Goal: Complete application form

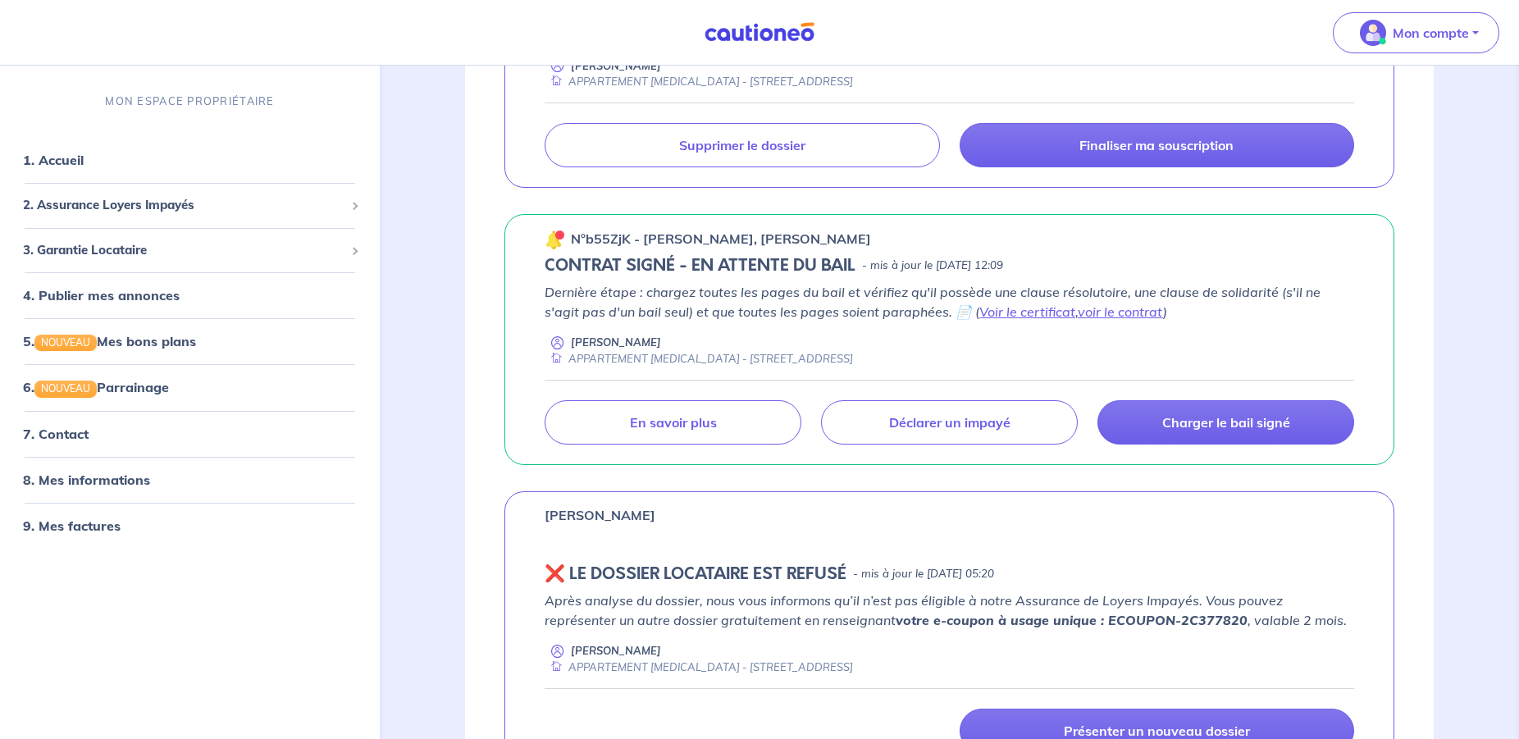
scroll to position [223, 0]
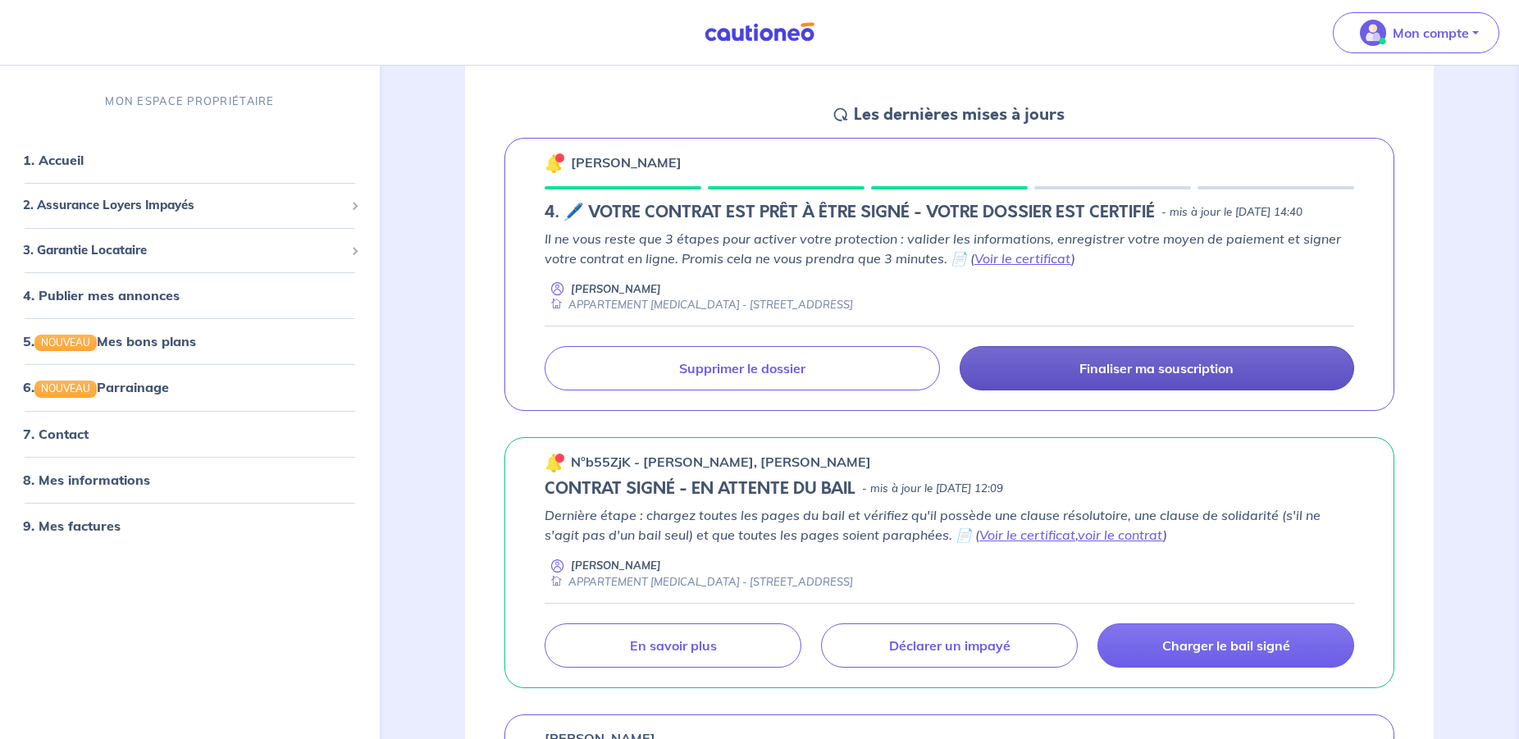
click at [1167, 376] on p "Finaliser ma souscription" at bounding box center [1156, 368] width 154 height 16
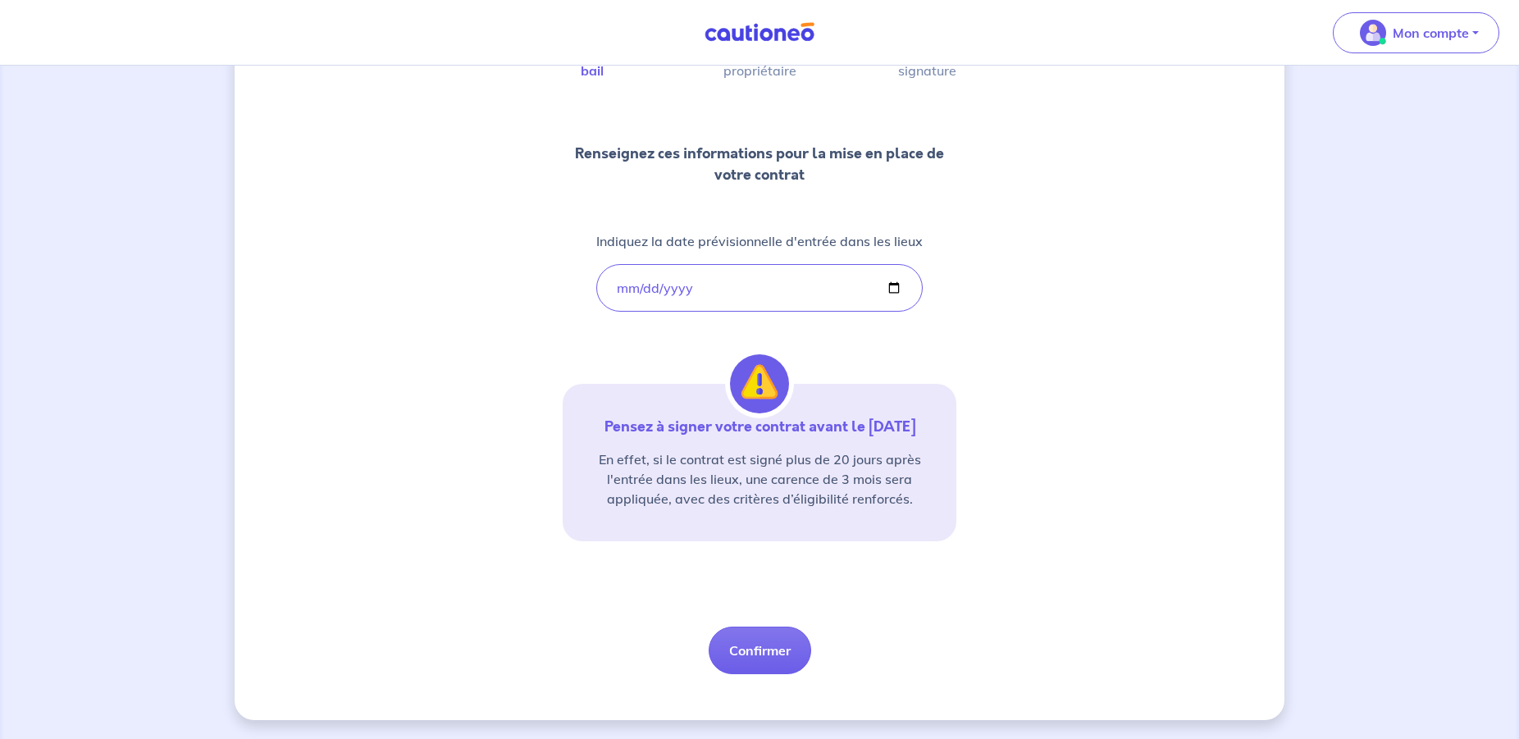
scroll to position [160, 0]
drag, startPoint x: 769, startPoint y: 650, endPoint x: 823, endPoint y: 650, distance: 53.3
click at [771, 650] on button "Confirmer" at bounding box center [760, 650] width 103 height 48
select select "FR"
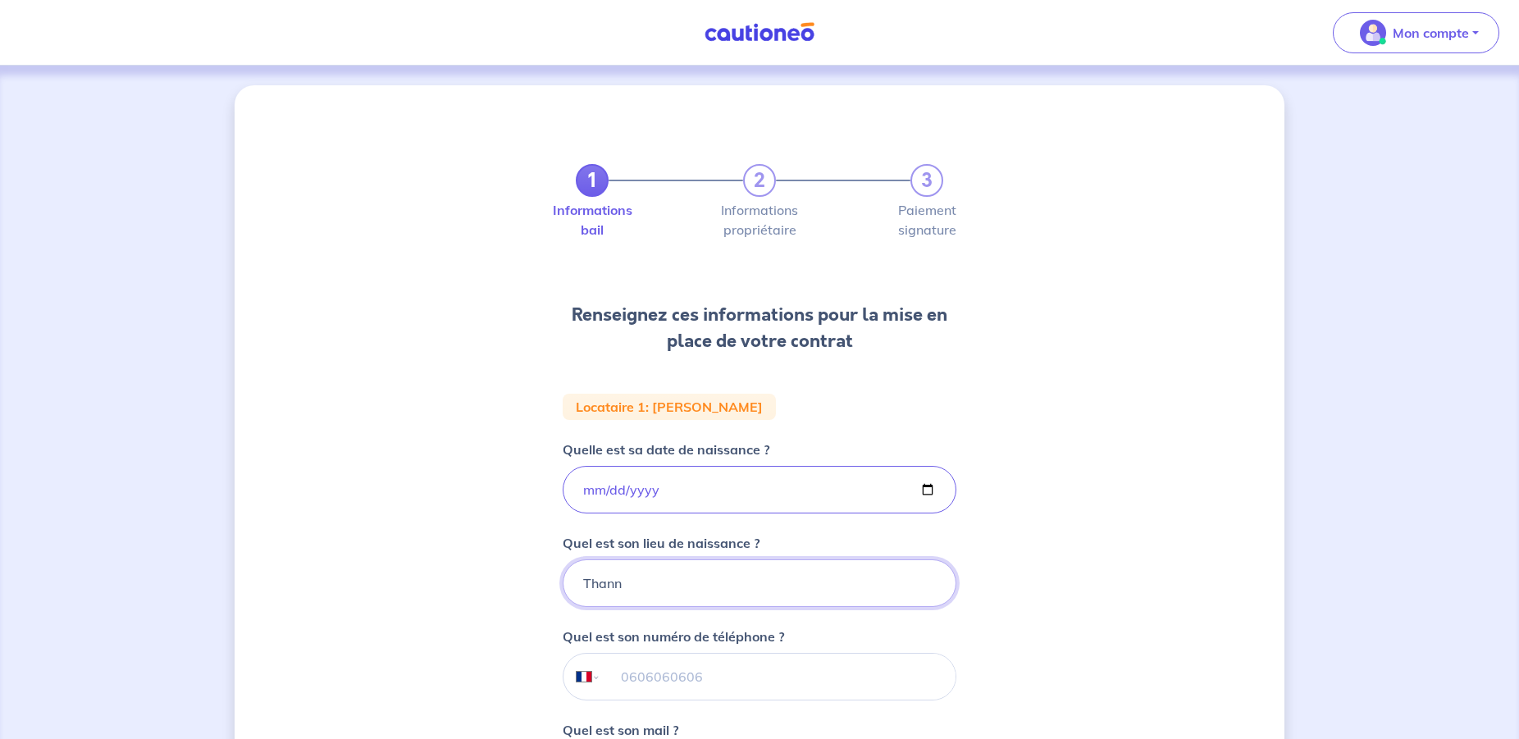
click at [596, 581] on input "Thann" at bounding box center [760, 583] width 394 height 48
paste input "07 78 20 11 11"
type input "Thann"
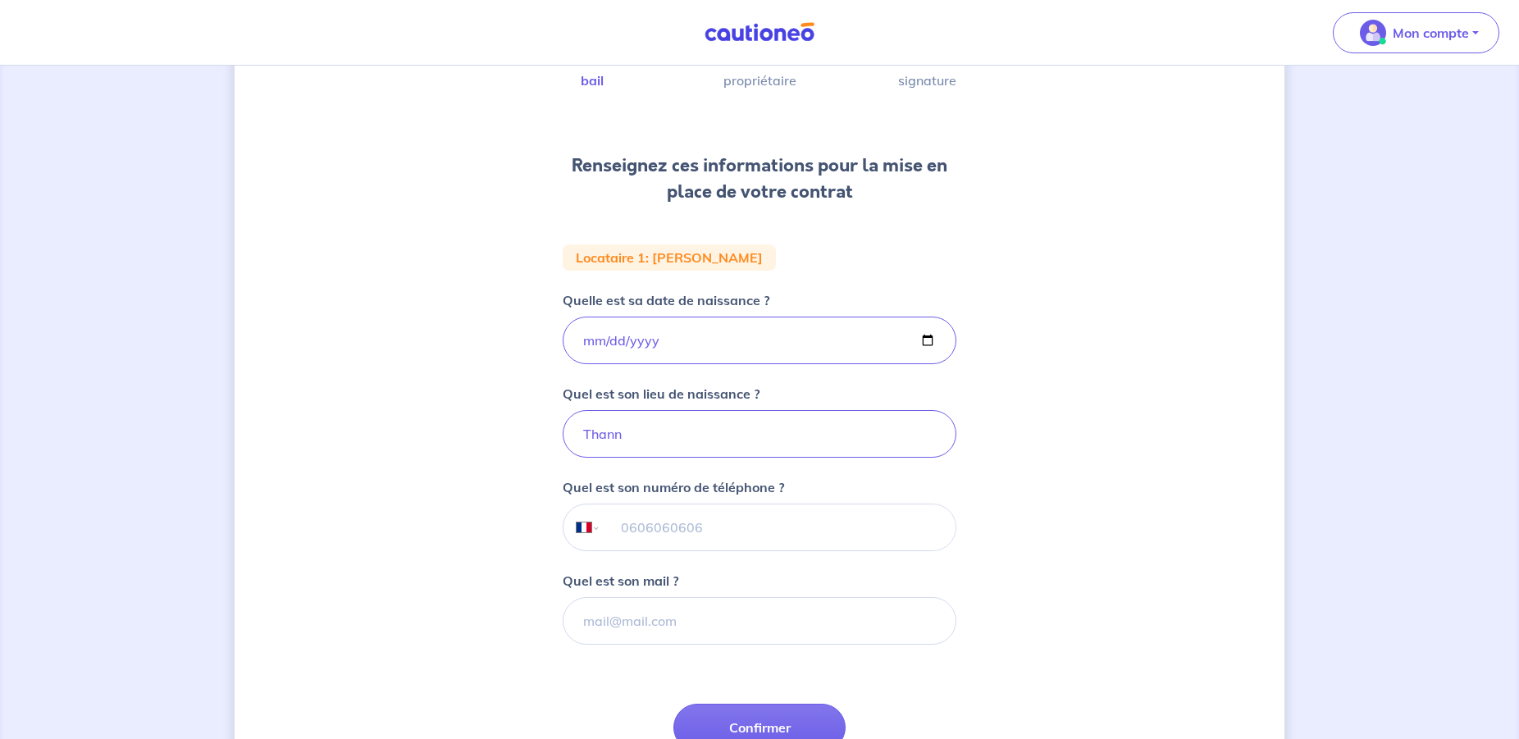
scroll to position [223, 0]
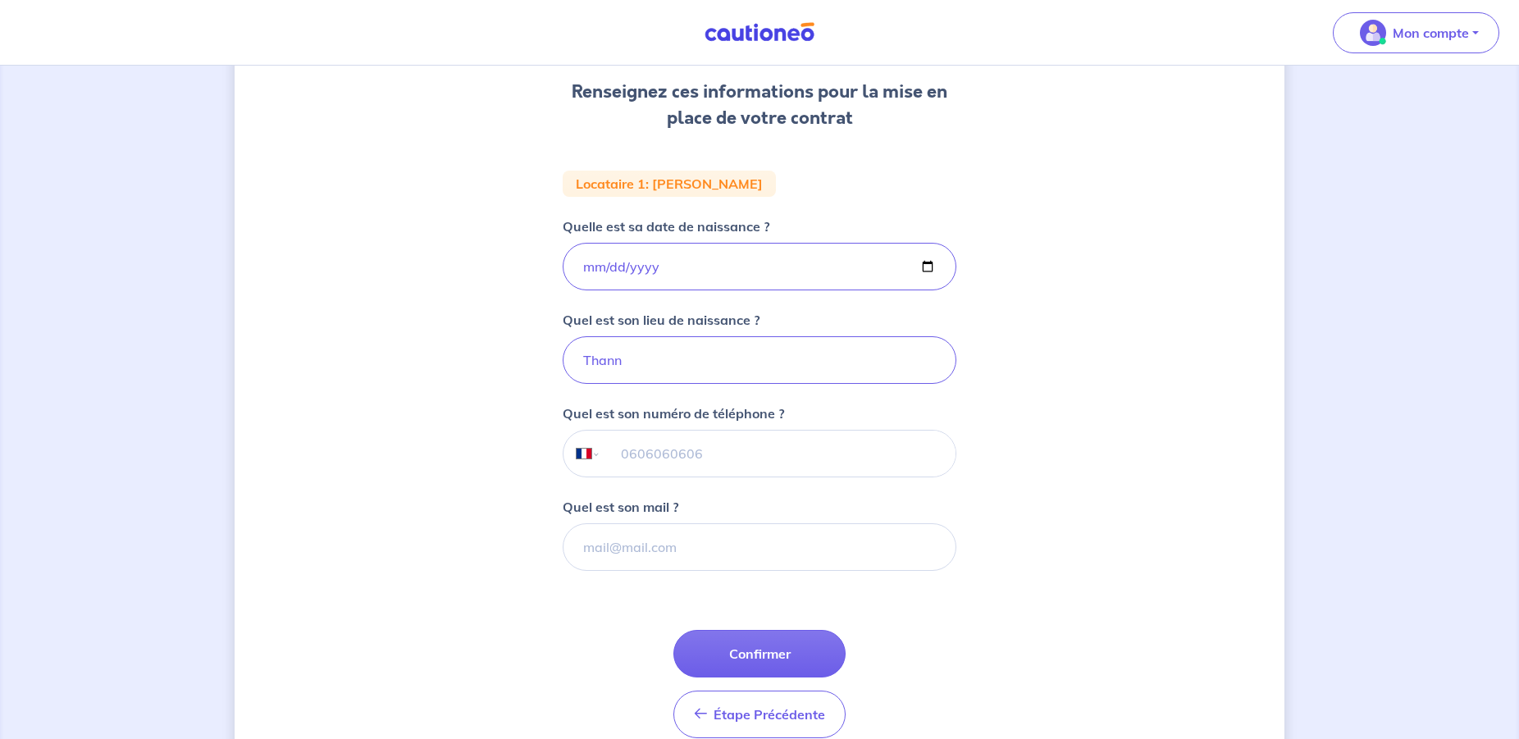
paste input "07 78 20 11 11"
type input "07 78 20 11 11"
paste input "[PERSON_NAME][EMAIL_ADDRESS][DOMAIN_NAME]"
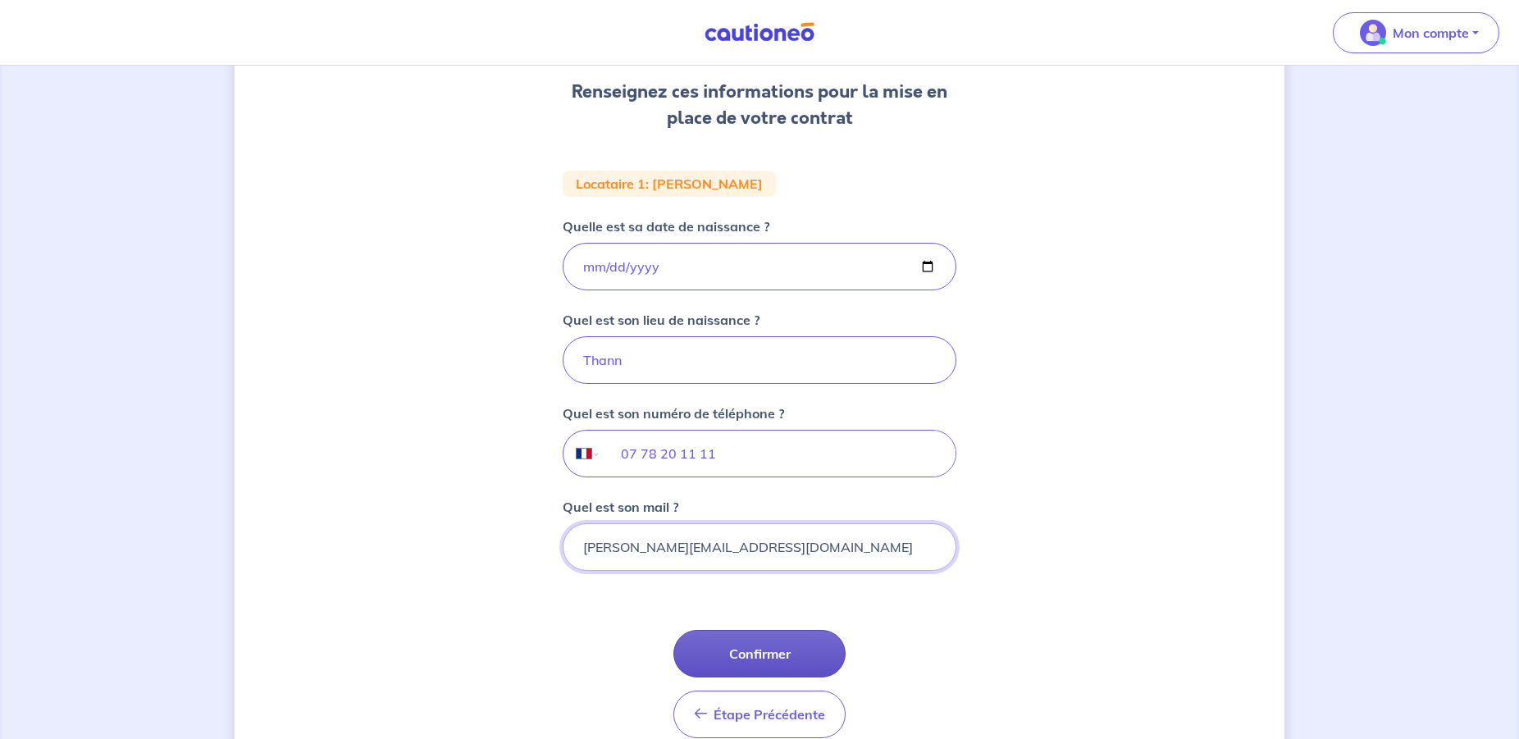
type input "[PERSON_NAME][EMAIL_ADDRESS][DOMAIN_NAME]"
click at [809, 650] on button "Confirmer" at bounding box center [759, 654] width 172 height 48
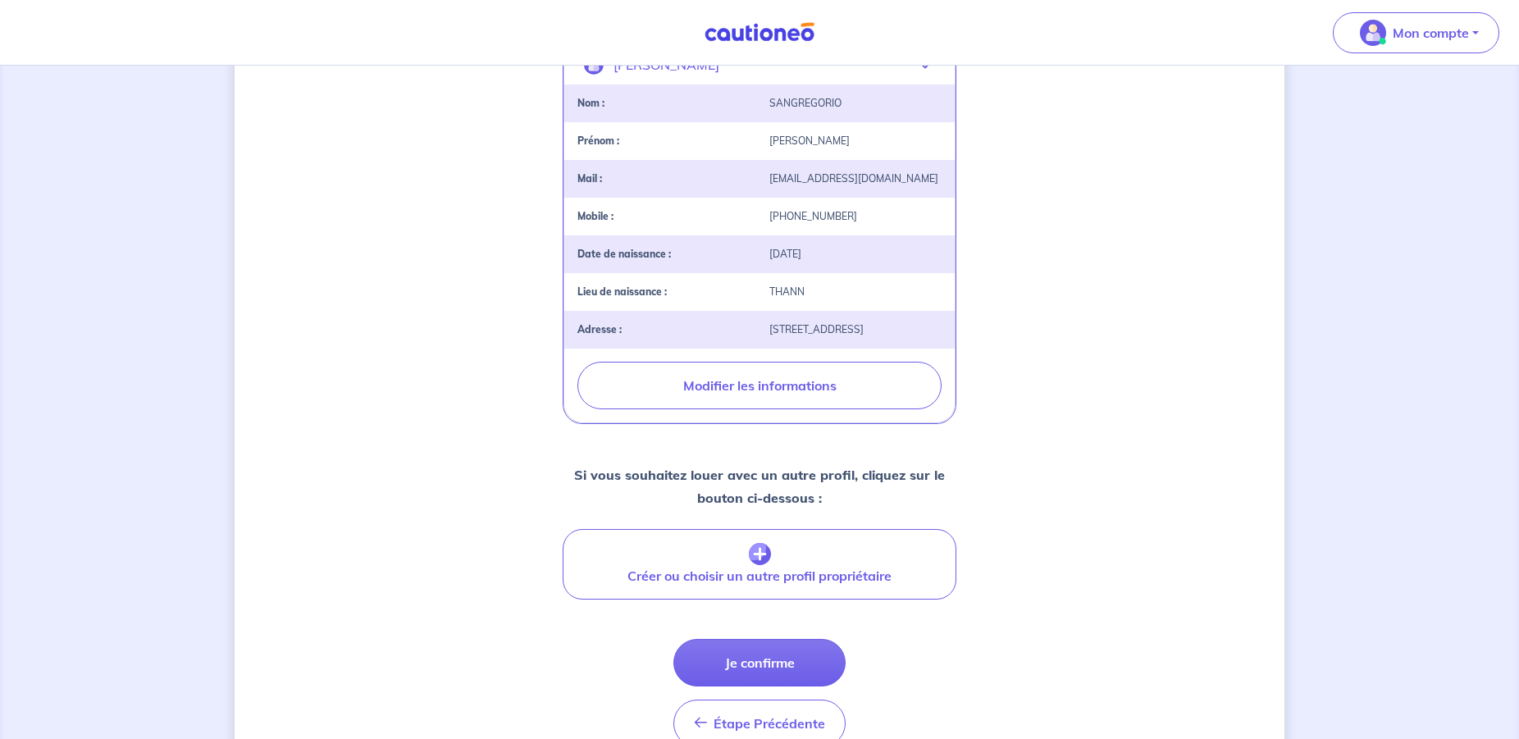
scroll to position [446, 0]
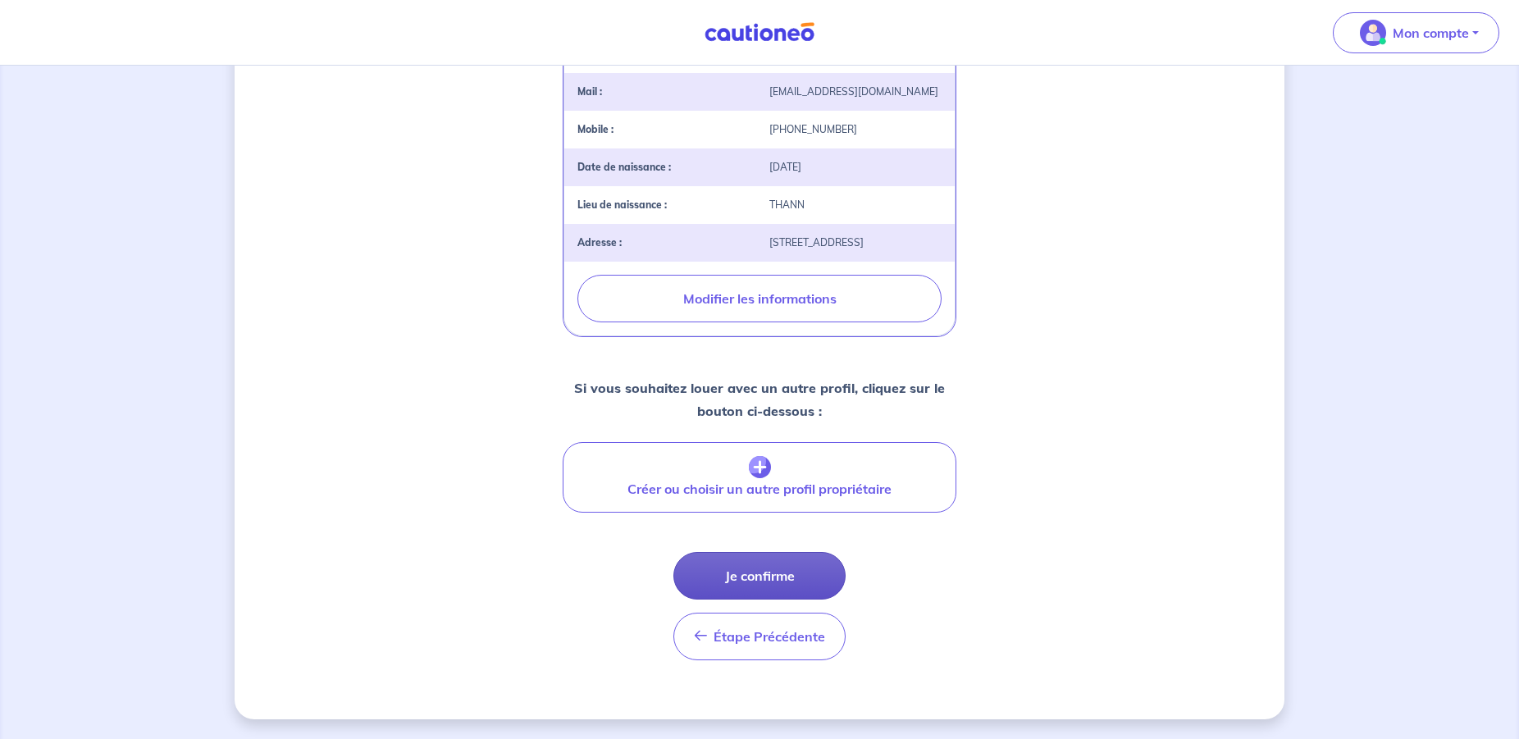
click at [781, 599] on button "Je confirme" at bounding box center [759, 576] width 172 height 48
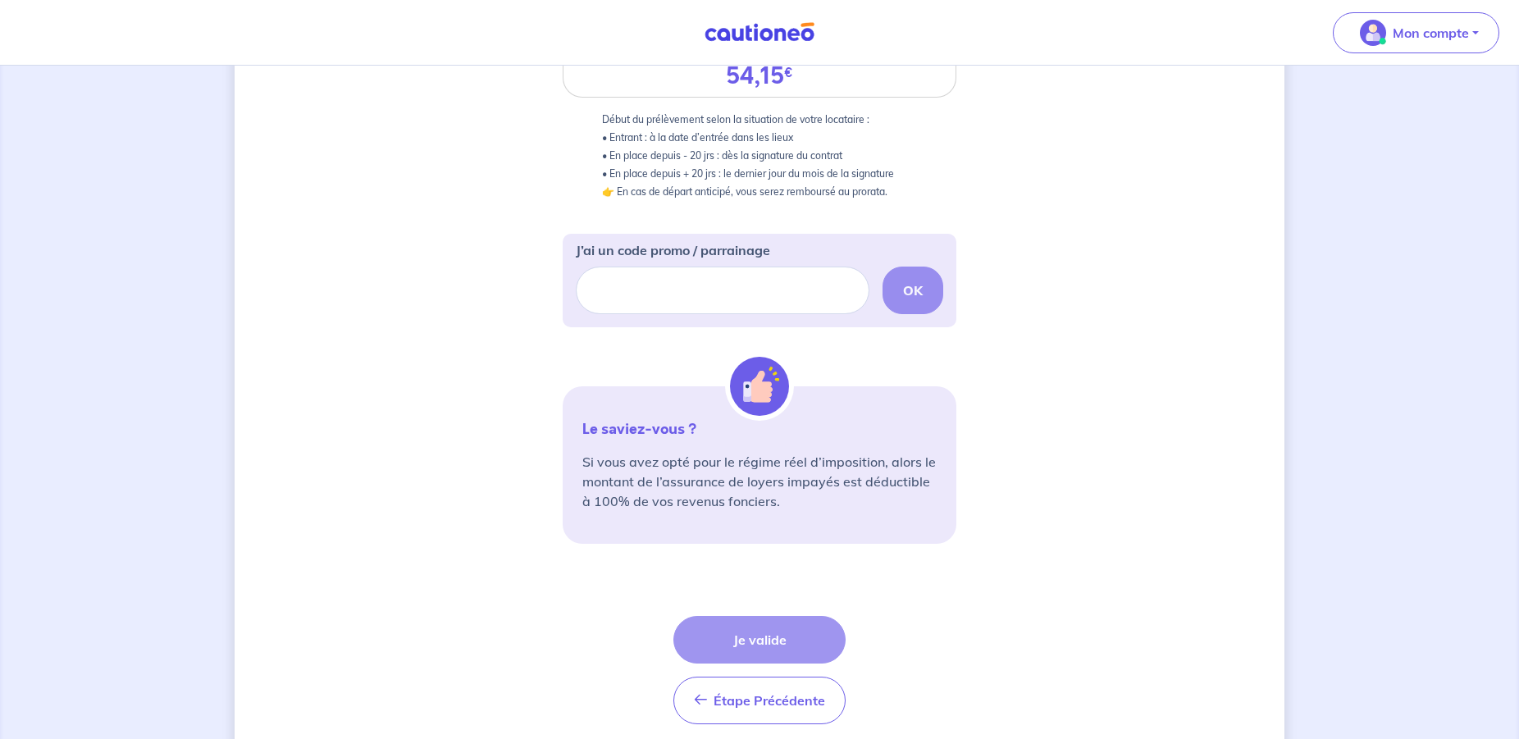
scroll to position [432, 0]
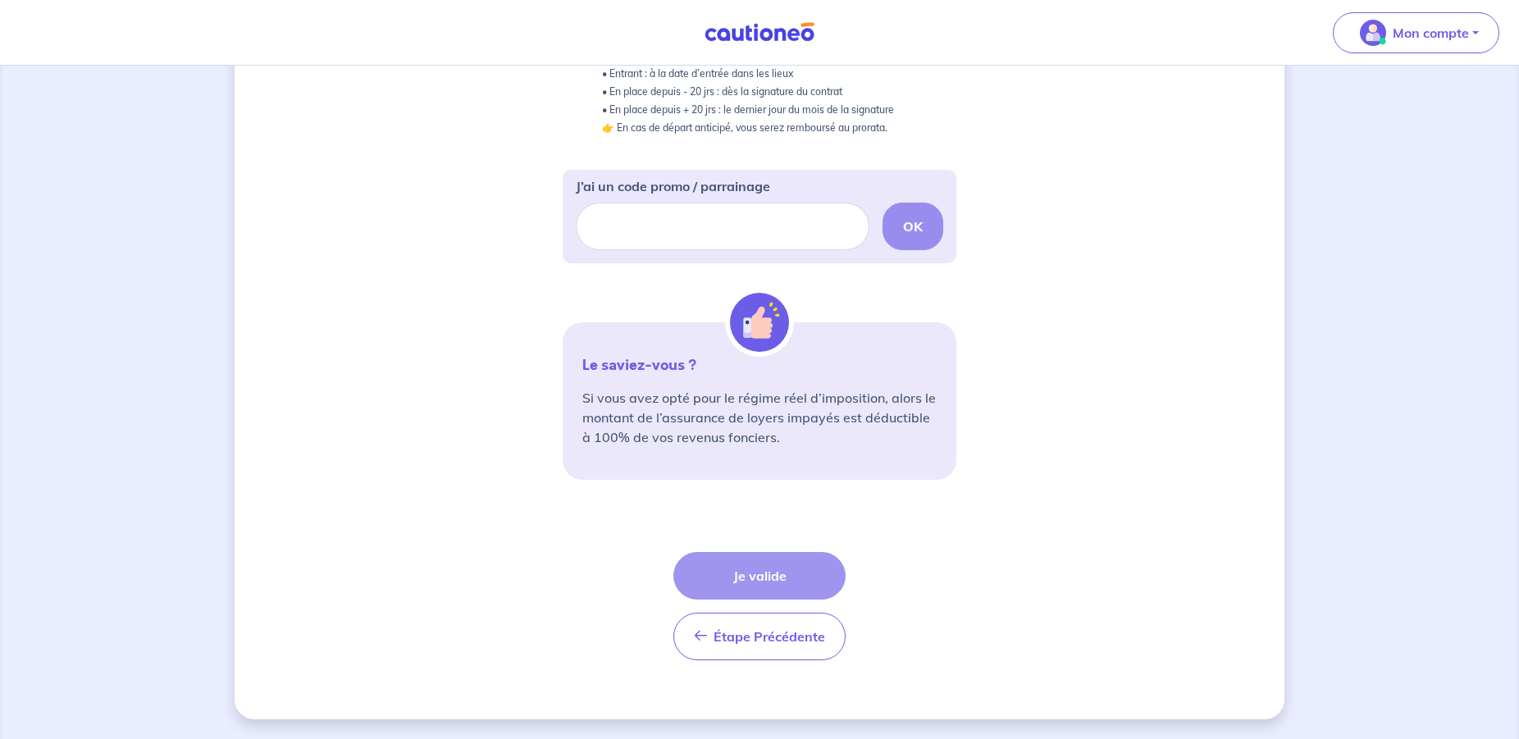
click at [820, 580] on div "Étape Précédente Précédent Je valide Je valide" at bounding box center [759, 606] width 172 height 108
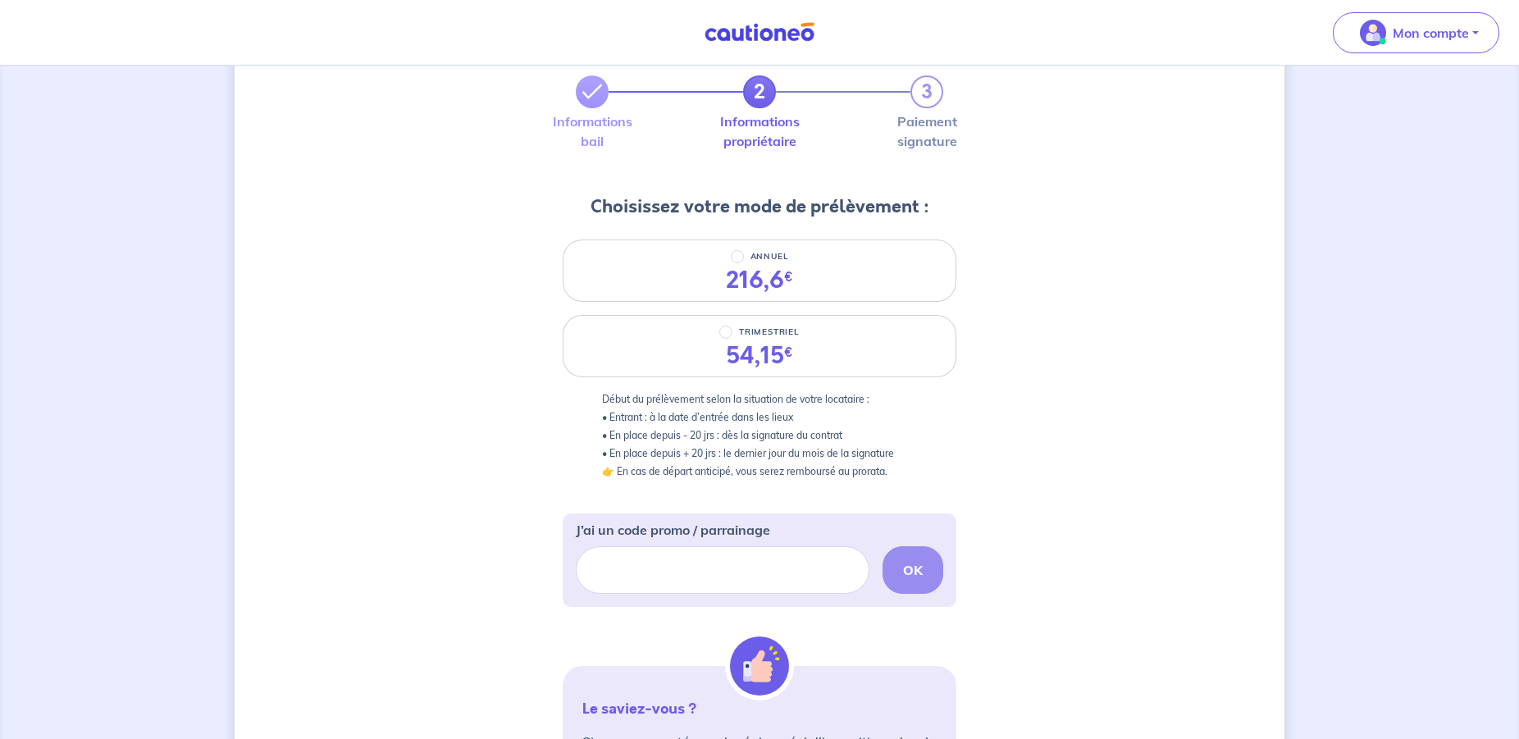
scroll to position [0, 0]
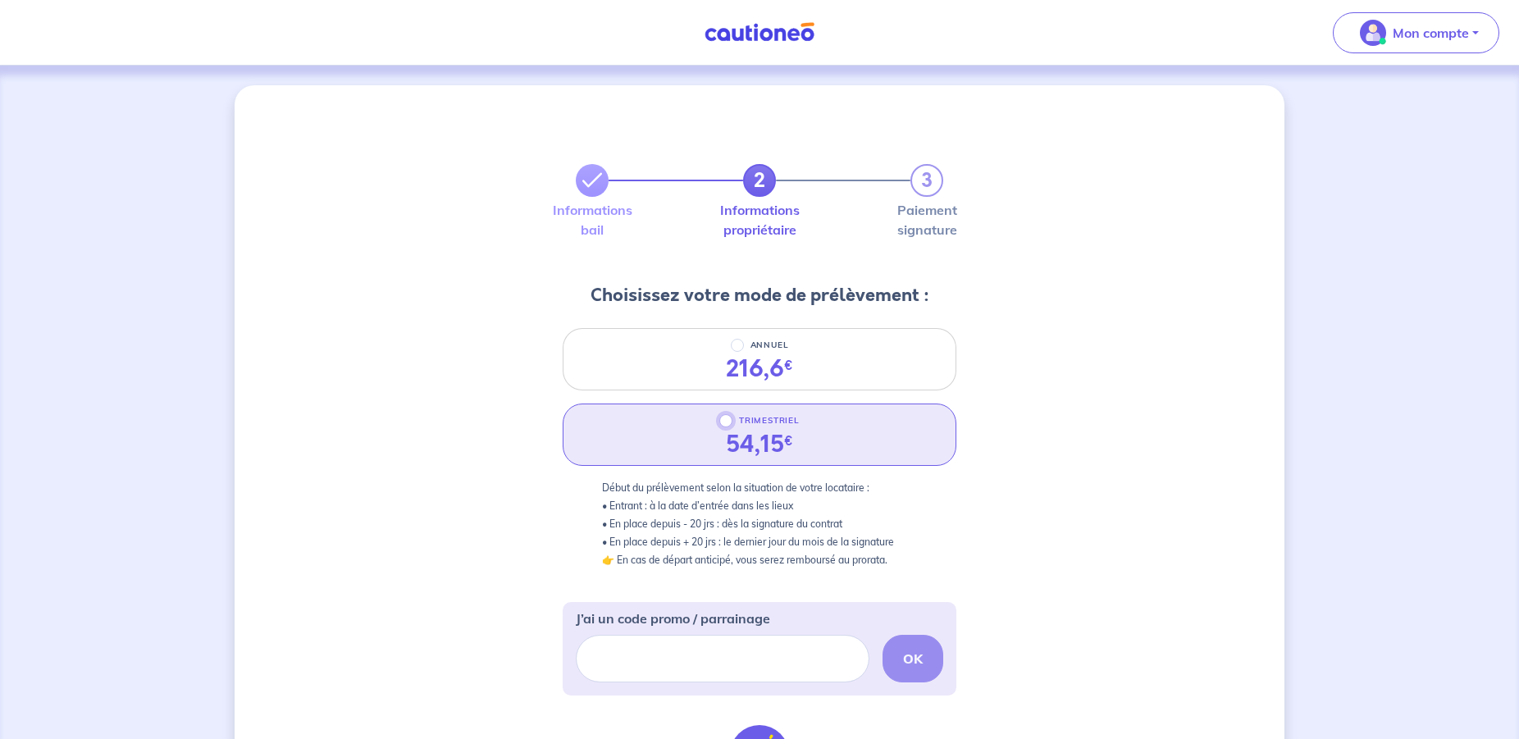
click at [729, 421] on input "TRIMESTRIEL" at bounding box center [725, 420] width 13 height 13
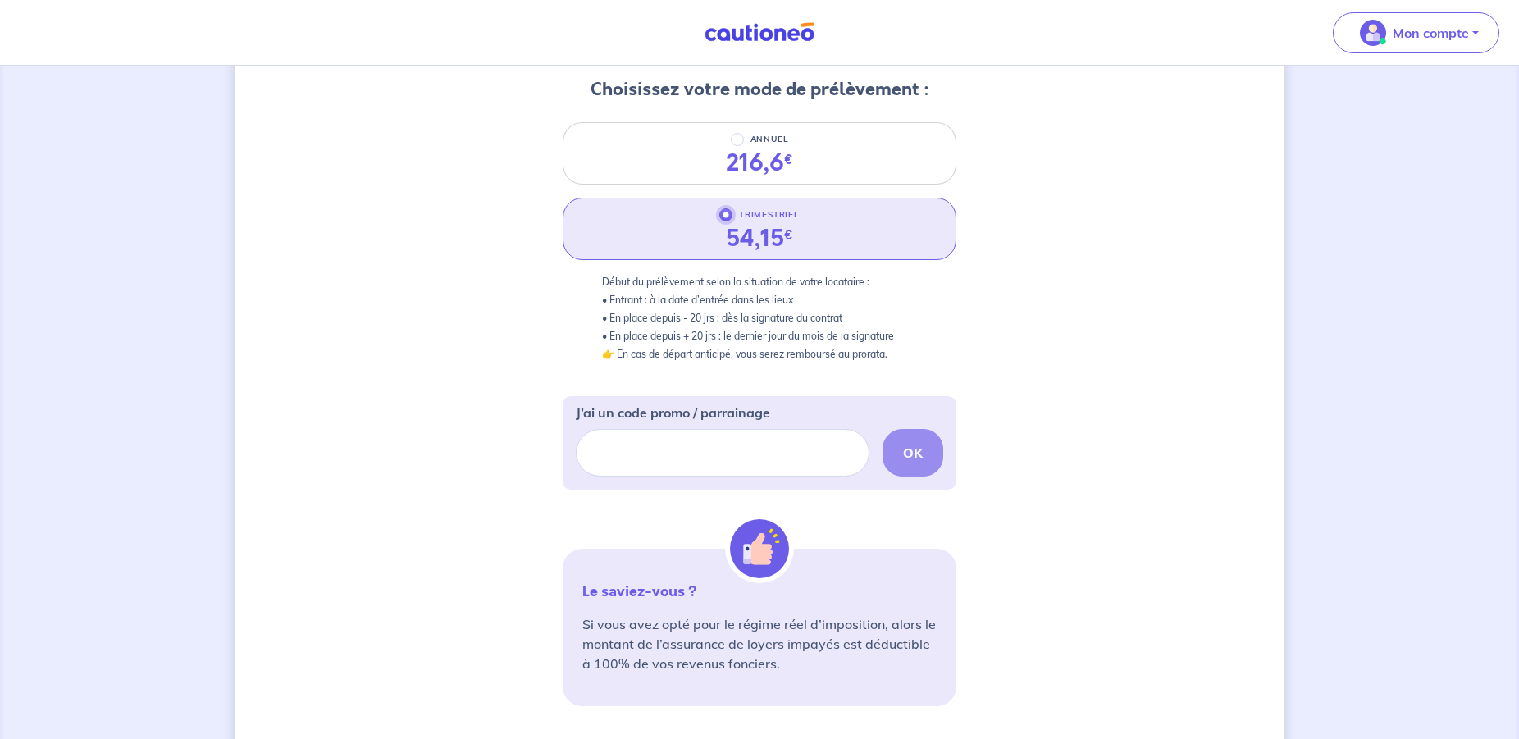
scroll to position [432, 0]
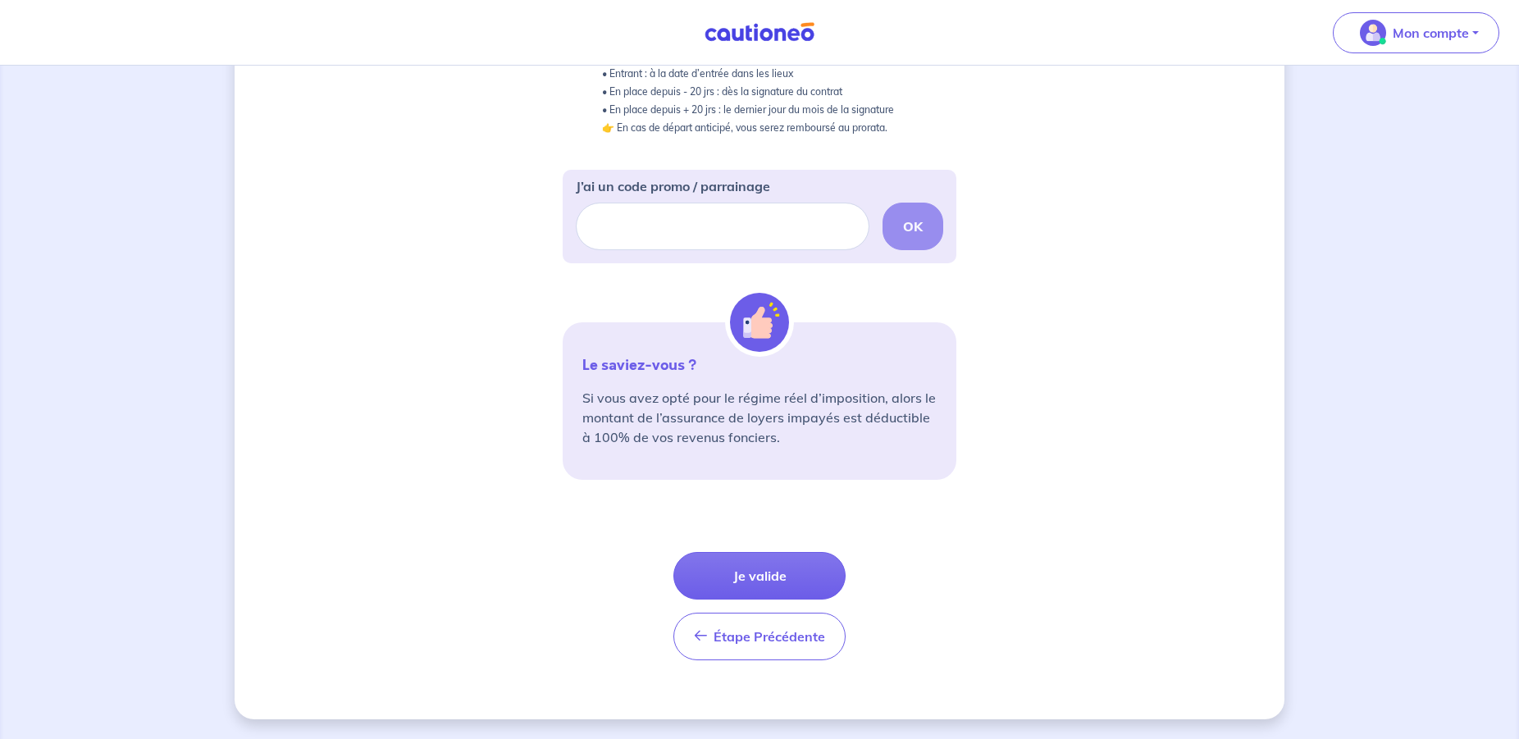
click at [905, 230] on div "OK" at bounding box center [759, 227] width 367 height 48
click at [824, 563] on button "Je valide" at bounding box center [759, 576] width 172 height 48
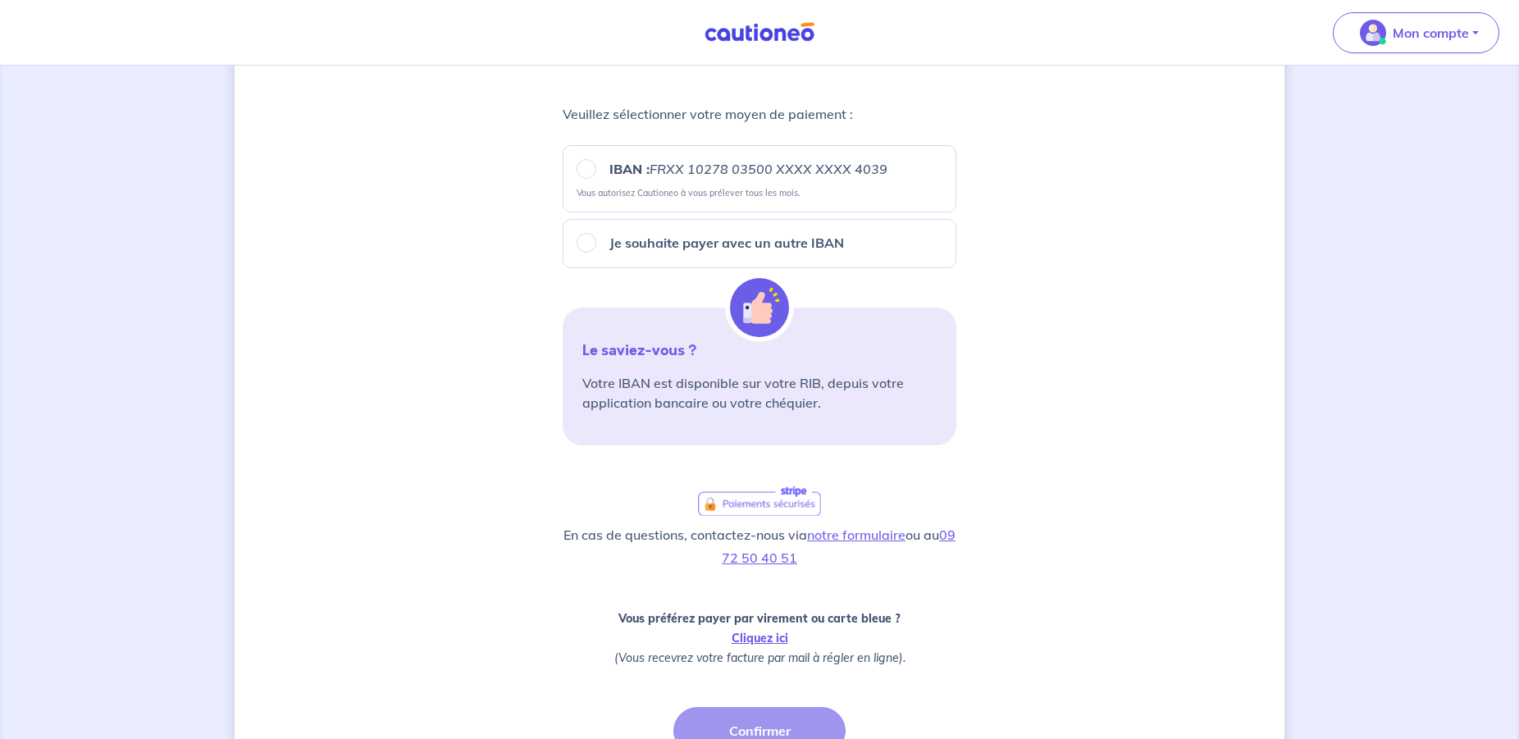
scroll to position [161, 0]
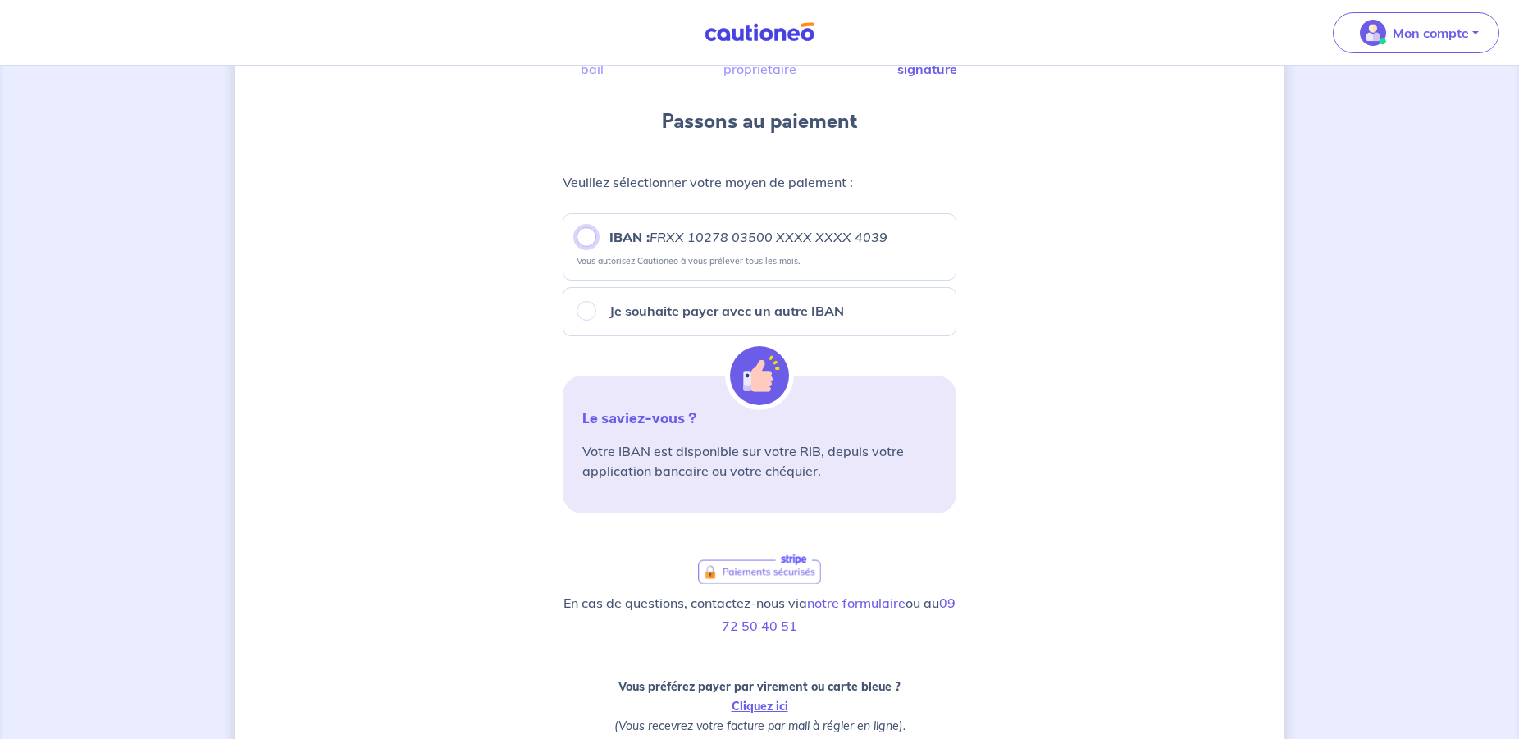
click at [586, 239] on input "IBAN : FRXX [FINANCIAL_ID] XXXX XXXX 4039" at bounding box center [587, 237] width 20 height 20
radio input "true"
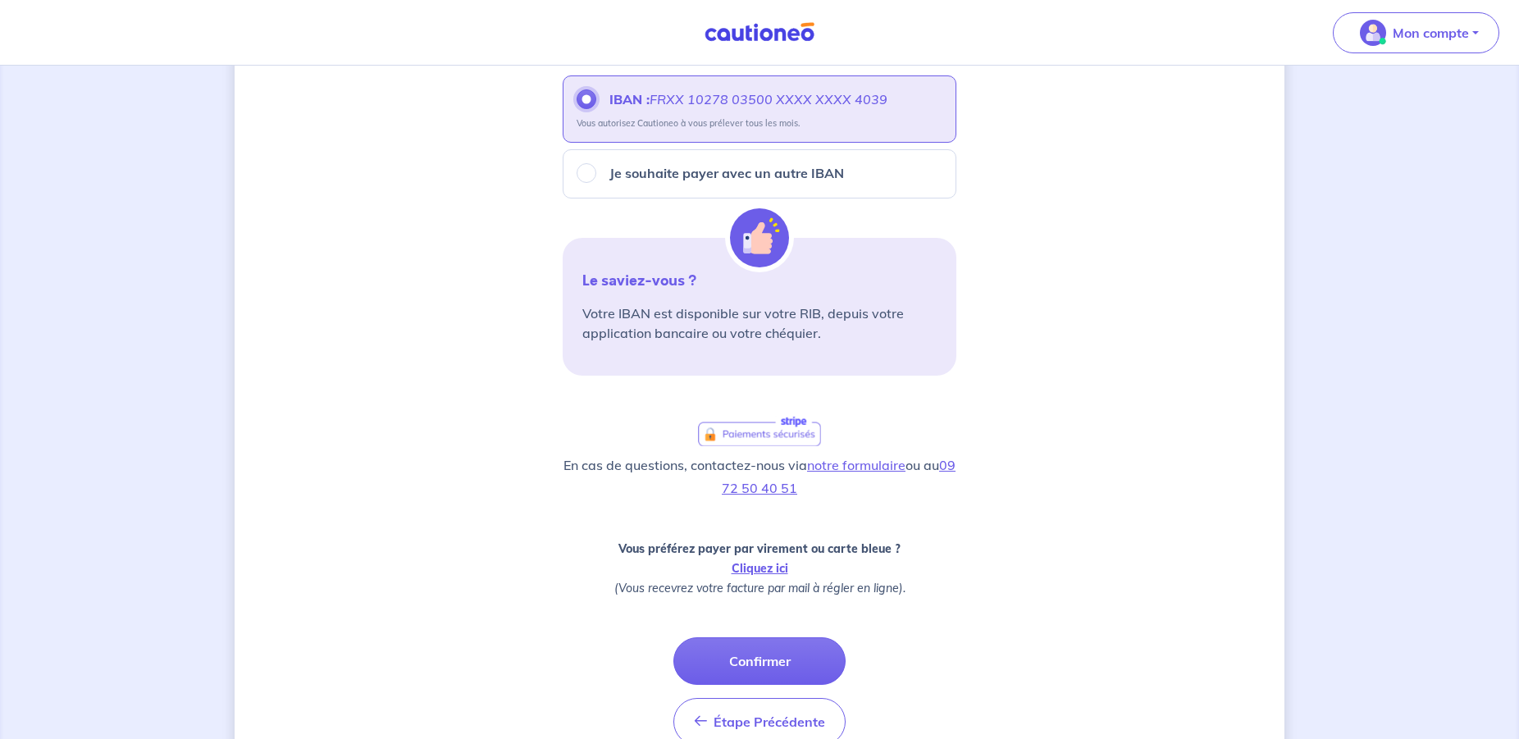
scroll to position [384, 0]
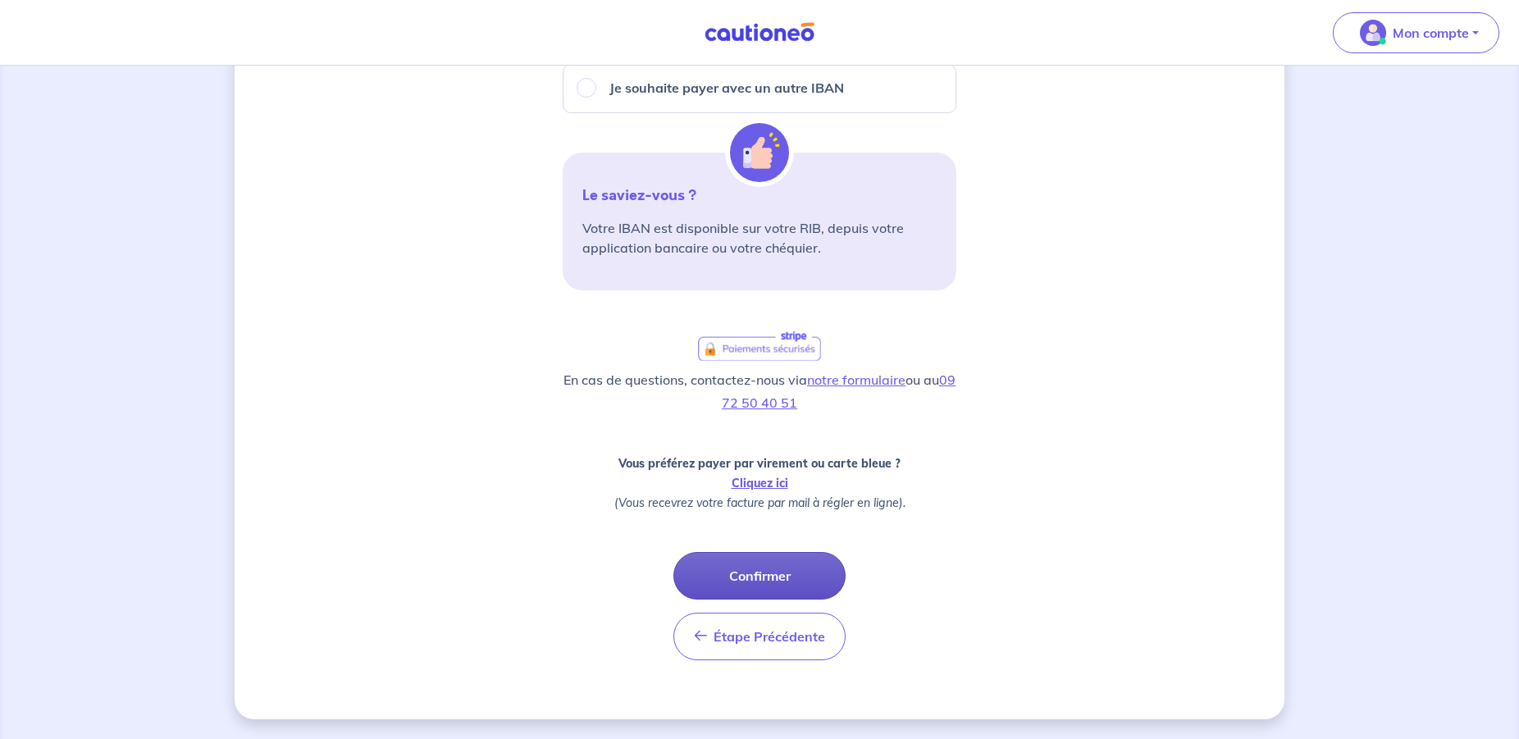
click at [819, 570] on button "Confirmer" at bounding box center [759, 576] width 172 height 48
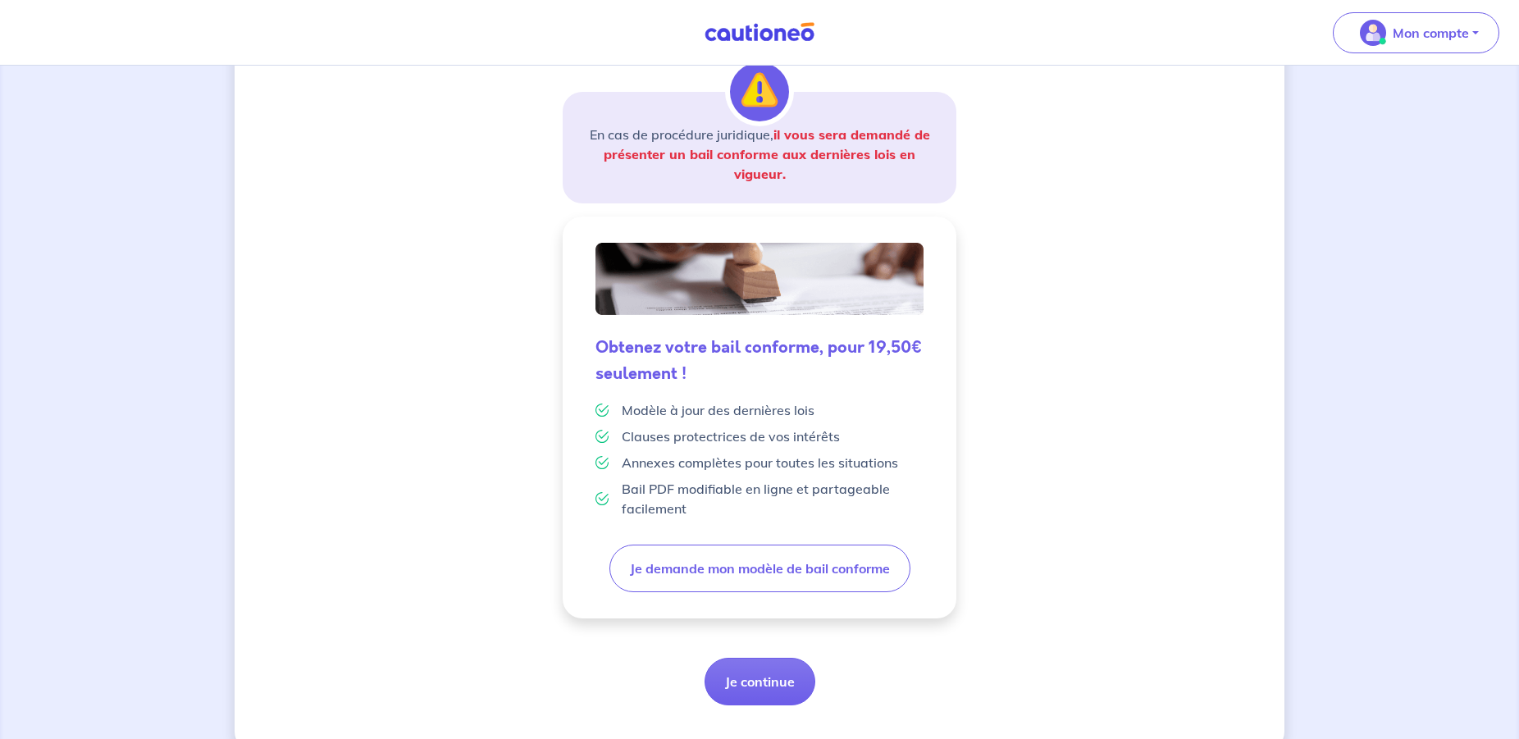
scroll to position [294, 0]
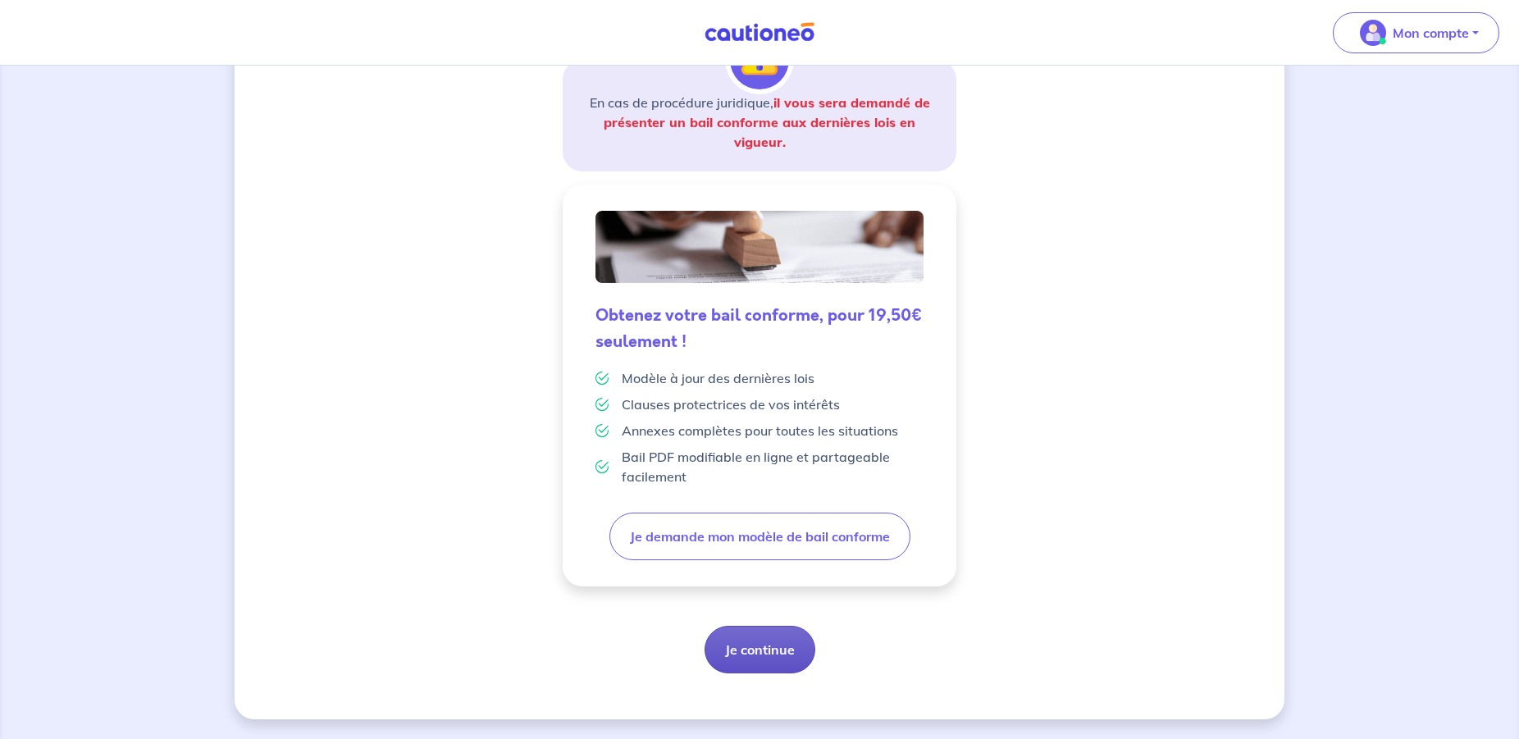
click at [786, 649] on button "Je continue" at bounding box center [759, 650] width 111 height 48
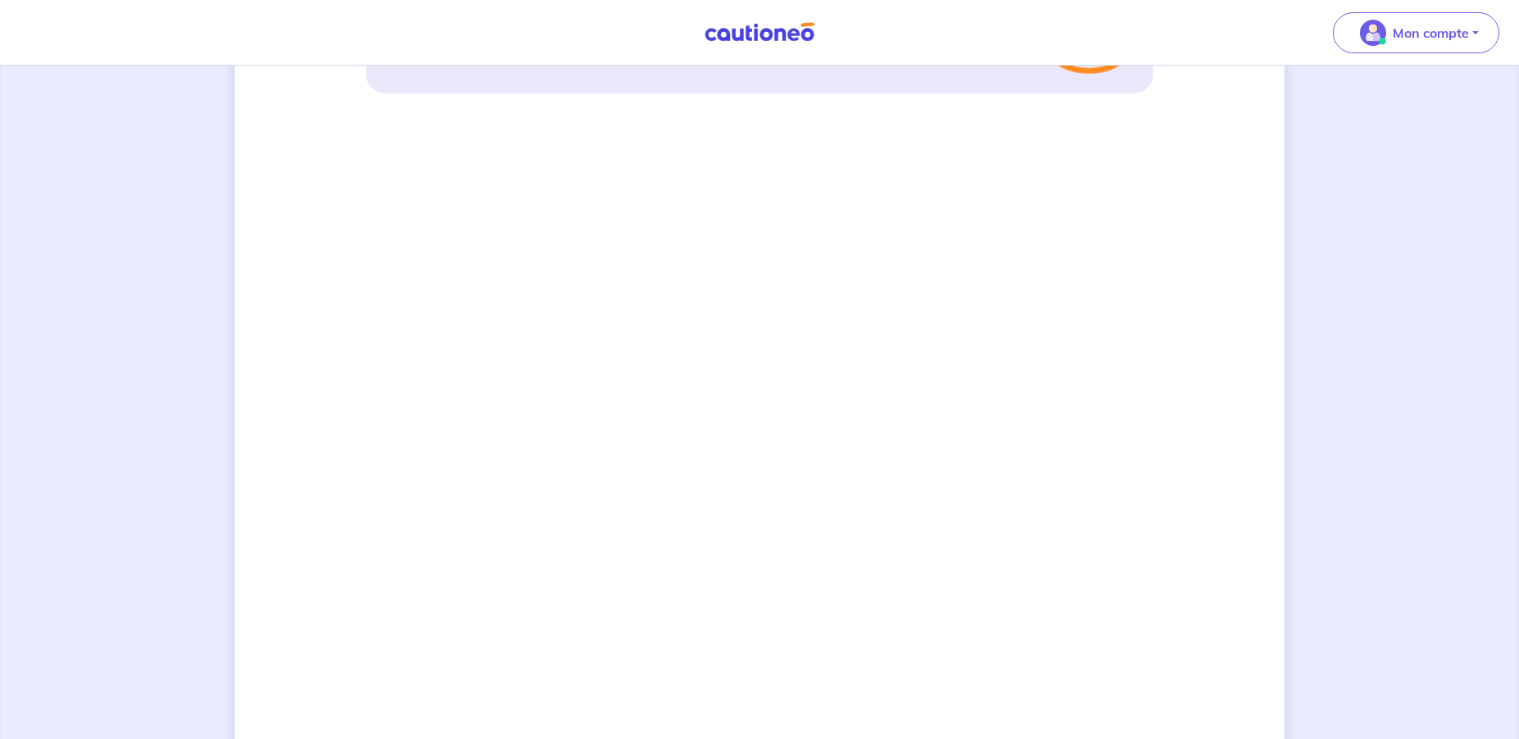
scroll to position [1315, 0]
